Goal: Task Accomplishment & Management: Complete application form

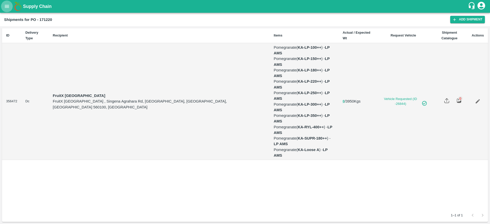
click at [8, 9] on icon "open drawer" at bounding box center [7, 7] width 6 height 6
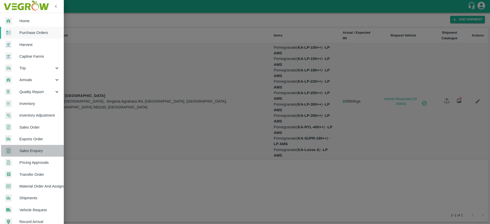
click at [34, 153] on span "Sales Enquiry" at bounding box center [39, 151] width 40 height 6
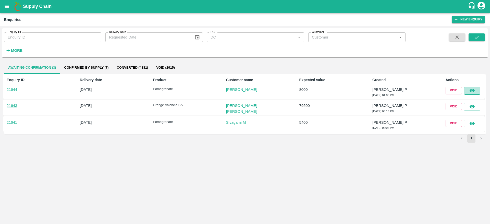
click at [473, 93] on icon "button" at bounding box center [472, 91] width 6 height 6
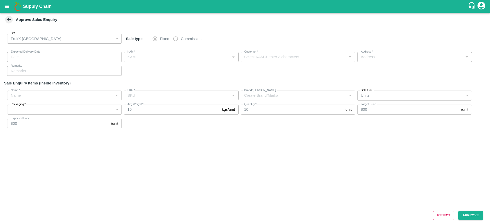
type input "26/08/2025 04:15 PM"
type input "Arulmani P"
type input "Lakshmi V"
type input "I53 huskur 560100, Huskur, Bangalore , Bengaluru (Bangalore) Urban, Karnataka, …"
type input "Pomegranate"
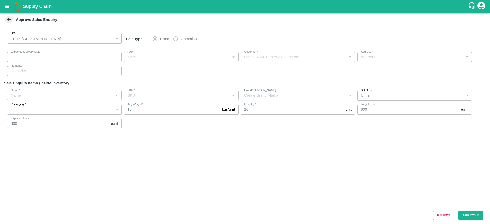
type input "KA-LP-100++"
type input "LP AMS"
click at [475, 214] on button "Approve" at bounding box center [470, 215] width 25 height 9
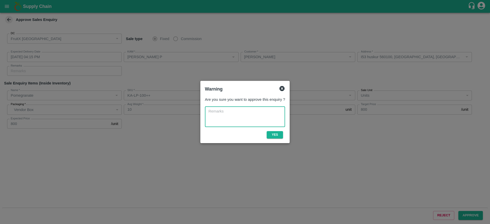
click at [265, 116] on textarea at bounding box center [245, 117] width 73 height 16
type textarea "ok"
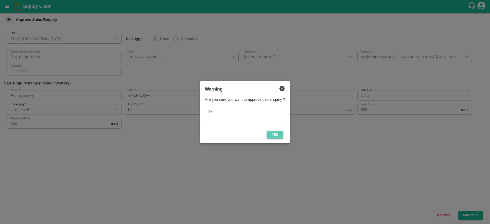
click at [280, 136] on button "Yes" at bounding box center [275, 134] width 16 height 7
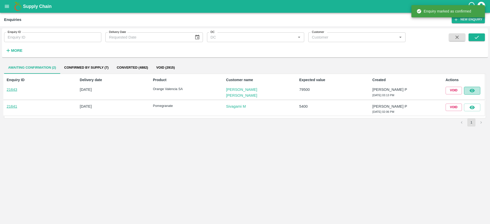
click at [471, 91] on icon "button" at bounding box center [471, 91] width 5 height 4
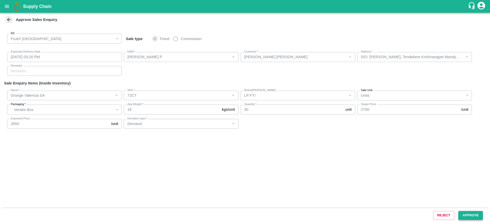
click at [473, 215] on button "Approve" at bounding box center [470, 215] width 25 height 9
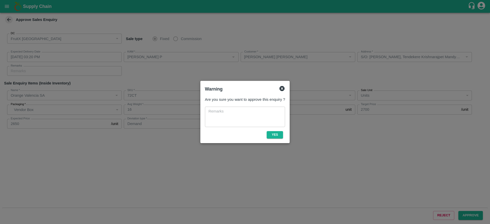
click at [264, 117] on textarea at bounding box center [245, 117] width 73 height 16
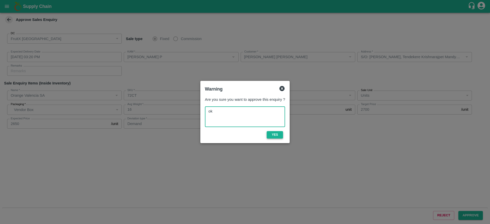
type textarea "ok"
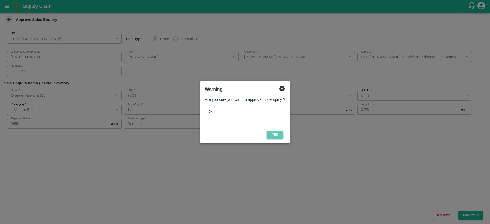
click at [279, 136] on button "Yes" at bounding box center [275, 134] width 16 height 7
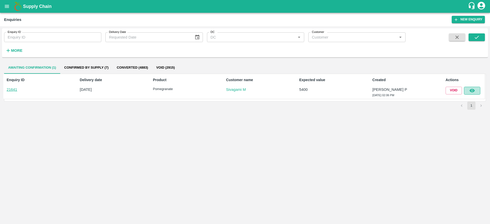
click at [476, 92] on button "button" at bounding box center [472, 91] width 16 height 8
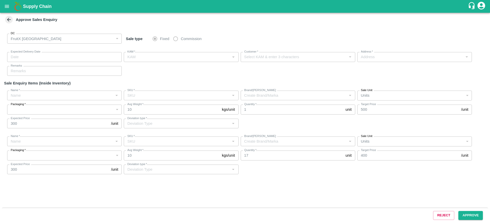
type input "26/08/2025 02:15 PM"
type input "[PERSON_NAME] P"
type input "Sivagami M"
type input "huskur fruits Market -i53 , huskur fruits Market , Bangalore, Bangalore Rural, …"
type input "Pomegranate"
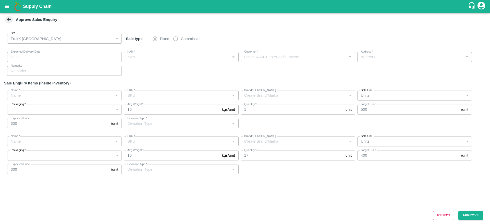
type input "AP-Loose A"
type input "LP KVS"
type input "Product quality issues"
type input "Pomegranate"
type input "KA-SUPR-100++"
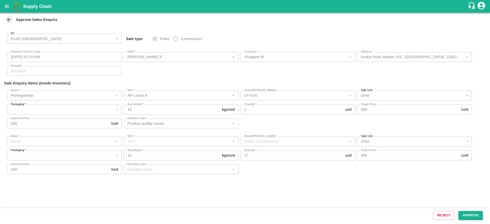
type input "LP KVS2"
type input "Product quality issues"
click at [460, 214] on button "Approve" at bounding box center [470, 215] width 25 height 9
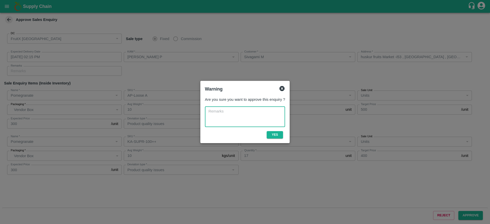
click at [263, 114] on textarea at bounding box center [245, 117] width 73 height 16
type textarea "ok"
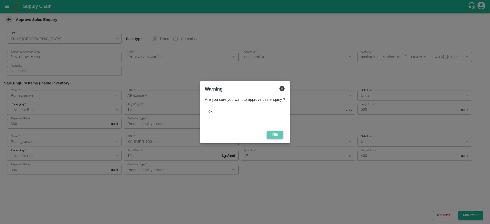
click at [275, 135] on button "Yes" at bounding box center [275, 134] width 16 height 7
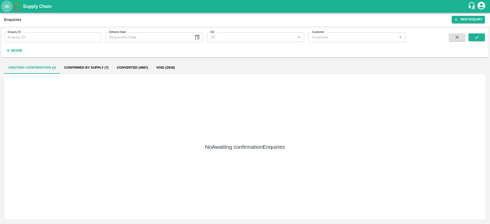
click at [9, 6] on icon "open drawer" at bounding box center [7, 7] width 6 height 6
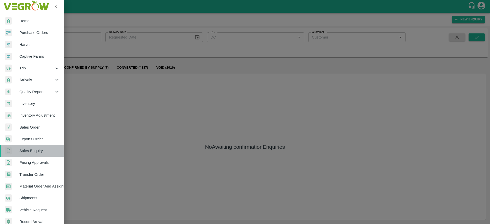
click at [44, 151] on span "Sales Enquiry" at bounding box center [39, 151] width 40 height 6
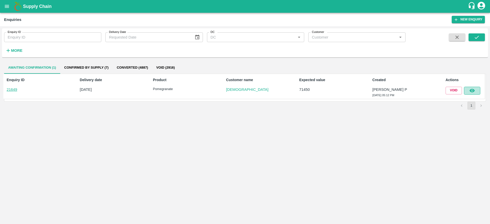
click at [478, 92] on button "button" at bounding box center [472, 91] width 16 height 8
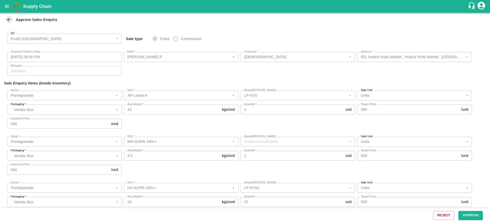
type input "26/08/2025 06:05 PM"
type input "[PERSON_NAME] P"
type input "Dharma"
type input "I53, huskur fruits Market , Huskur fruits Market , Bangalore, Bengaluru (Bangal…"
type input "Pomegranate"
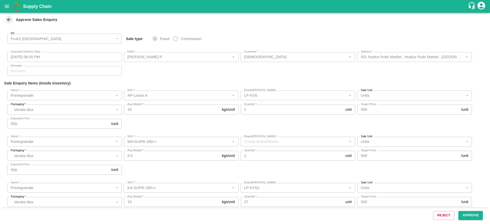
type input "AP-Loose A"
type input "LP KVS"
type input "Pomegranate"
type input "MH-SUPR-180++"
type input "Pomegranate"
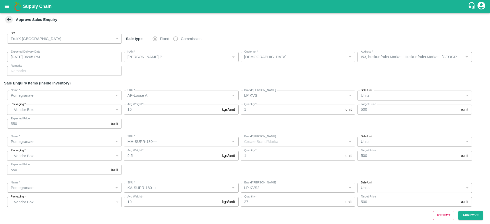
type input "KA-SUPR-180++"
type input "LP KVS2"
type input "Pomegranate"
type input "KA-LP-100++"
type input "LP AMS"
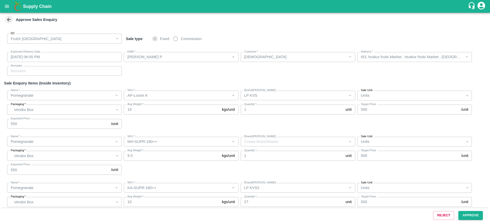
type input "Pomegranate"
type input "KA-LP-150++"
type input "LP AMS"
type input "Demand"
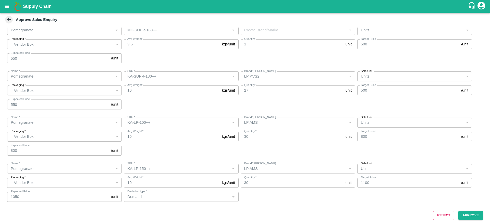
scroll to position [112, 0]
click at [471, 213] on button "Approve" at bounding box center [470, 215] width 25 height 9
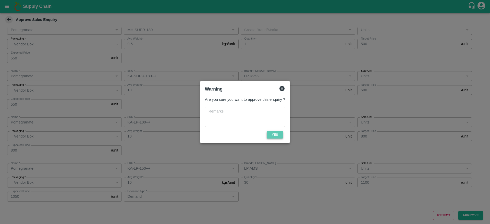
click at [278, 133] on button "Yes" at bounding box center [275, 134] width 16 height 7
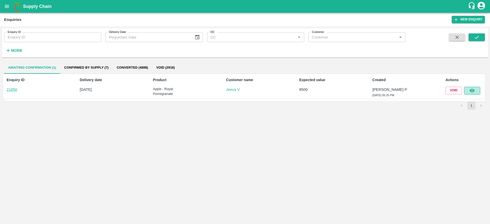
click at [473, 92] on icon "button" at bounding box center [472, 91] width 6 height 6
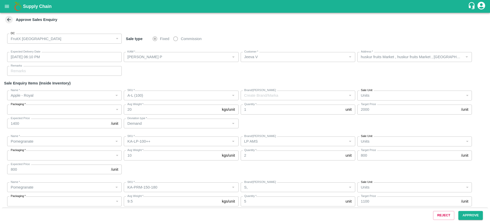
type input "[DATE] 06:10 PM"
type input "[PERSON_NAME] P"
type input "Jeeva V"
type input "huskur fruits Market , huskur fruits Market , [GEOGRAPHIC_DATA], [GEOGRAPHIC_DA…"
type input "Apple - Royal"
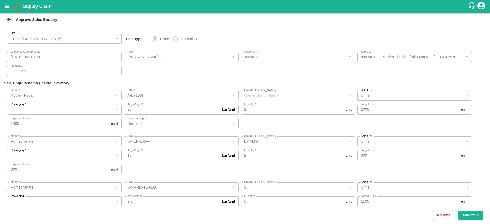
type input "A-L (100)"
type input "Demand"
type input "Pomegranate"
type input "KA-LP-100++"
type input "LP AMS"
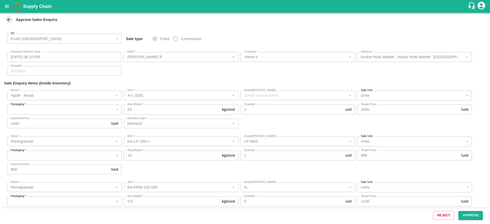
type input "Pomegranate"
type input "KA-PRM-150-180"
type input "S,"
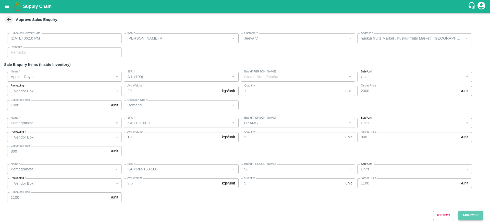
click at [474, 218] on button "Approve" at bounding box center [470, 215] width 25 height 9
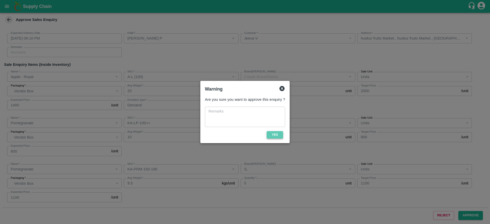
click at [277, 131] on button "Yes" at bounding box center [275, 134] width 16 height 7
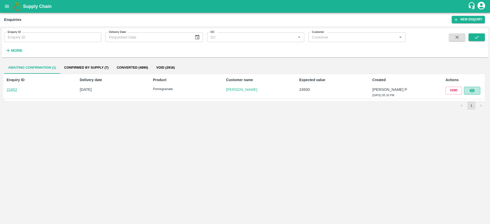
click at [475, 92] on button "button" at bounding box center [472, 91] width 16 height 8
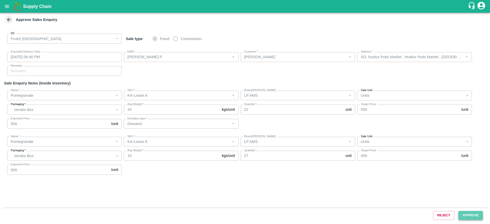
click at [475, 216] on button "Approve" at bounding box center [470, 215] width 25 height 9
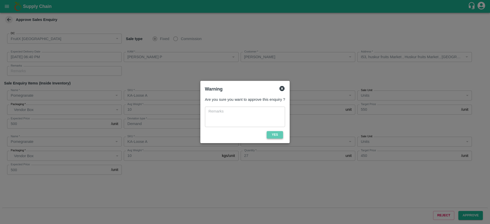
click at [278, 136] on button "Yes" at bounding box center [275, 134] width 16 height 7
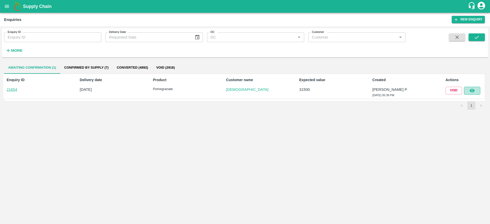
click at [472, 91] on icon "button" at bounding box center [471, 91] width 5 height 4
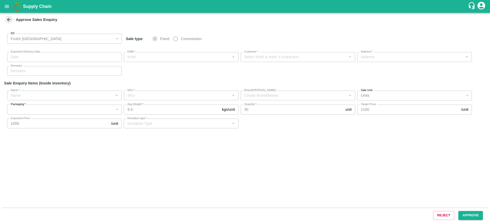
type input "[DATE] 06:05 PM"
type input "[PERSON_NAME] P"
type input "[DEMOGRAPHIC_DATA]"
type input "I53, huskur fruits Market , Huskur fruits Market , [GEOGRAPHIC_DATA], [GEOGRAPH…"
type input "Pomegranate"
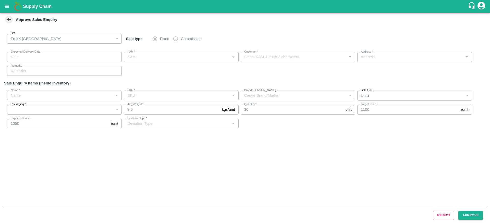
type input "KA-PRM-150-180"
type input "S,"
type input "Demand"
click at [467, 215] on button "Approve" at bounding box center [470, 215] width 25 height 9
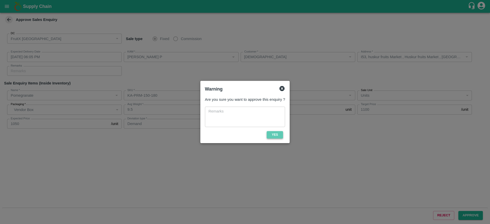
click at [276, 134] on button "Yes" at bounding box center [275, 134] width 16 height 7
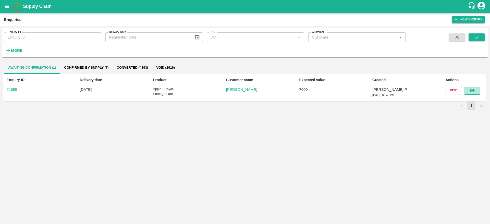
click at [472, 92] on icon "button" at bounding box center [471, 91] width 5 height 4
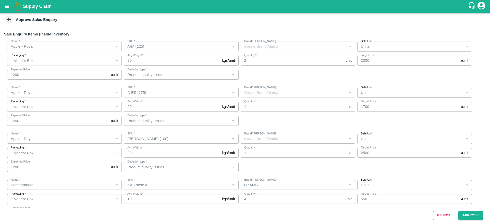
scroll to position [66, 0]
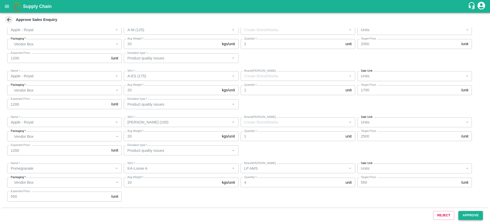
click at [469, 213] on button "Approve" at bounding box center [470, 215] width 25 height 9
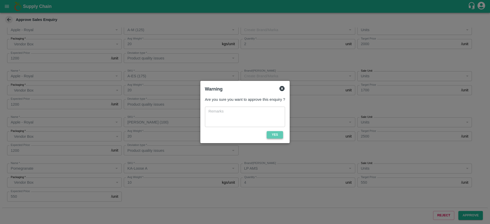
click at [277, 135] on button "Yes" at bounding box center [275, 134] width 16 height 7
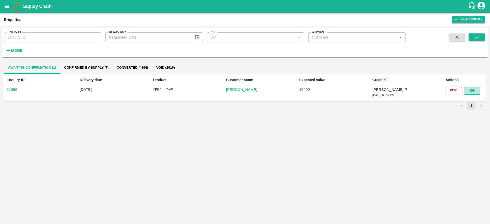
click at [472, 90] on icon "button" at bounding box center [472, 91] width 6 height 6
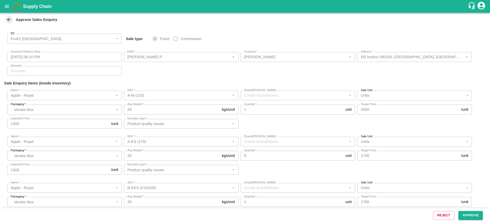
scroll to position [19, 0]
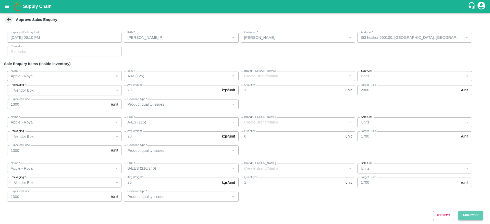
click at [469, 217] on button "Approve" at bounding box center [470, 215] width 25 height 9
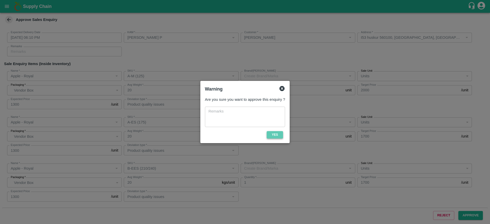
click at [278, 135] on button "Yes" at bounding box center [275, 134] width 16 height 7
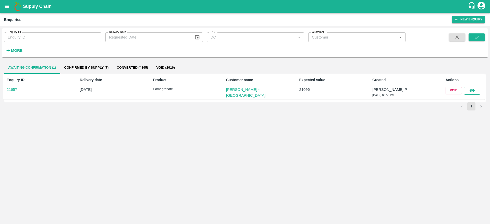
click at [468, 90] on button "button" at bounding box center [472, 91] width 16 height 8
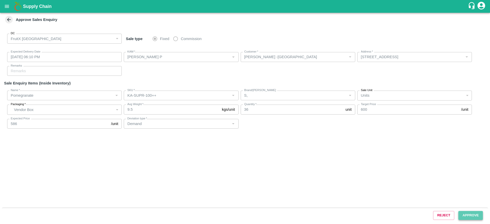
click at [465, 213] on button "Approve" at bounding box center [470, 215] width 25 height 9
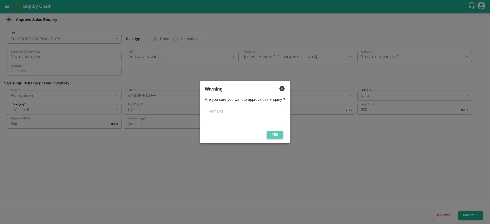
click at [273, 138] on button "Yes" at bounding box center [275, 134] width 16 height 7
click at [273, 138] on span "Yes" at bounding box center [275, 134] width 20 height 7
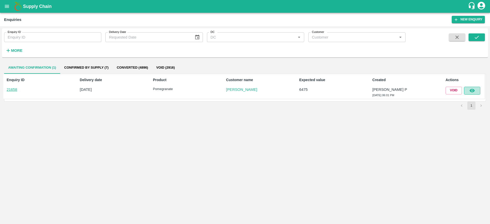
click at [478, 89] on button "button" at bounding box center [472, 91] width 16 height 8
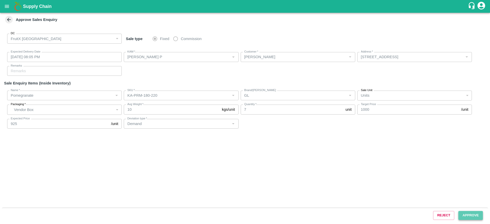
click at [471, 212] on button "Approve" at bounding box center [470, 215] width 25 height 9
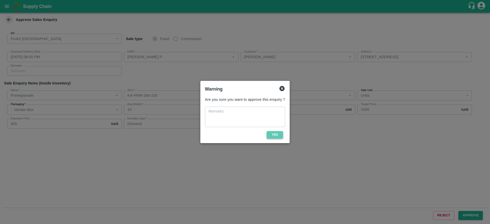
click at [278, 137] on button "Yes" at bounding box center [275, 134] width 16 height 7
